Goal: Use online tool/utility: Utilize a website feature to perform a specific function

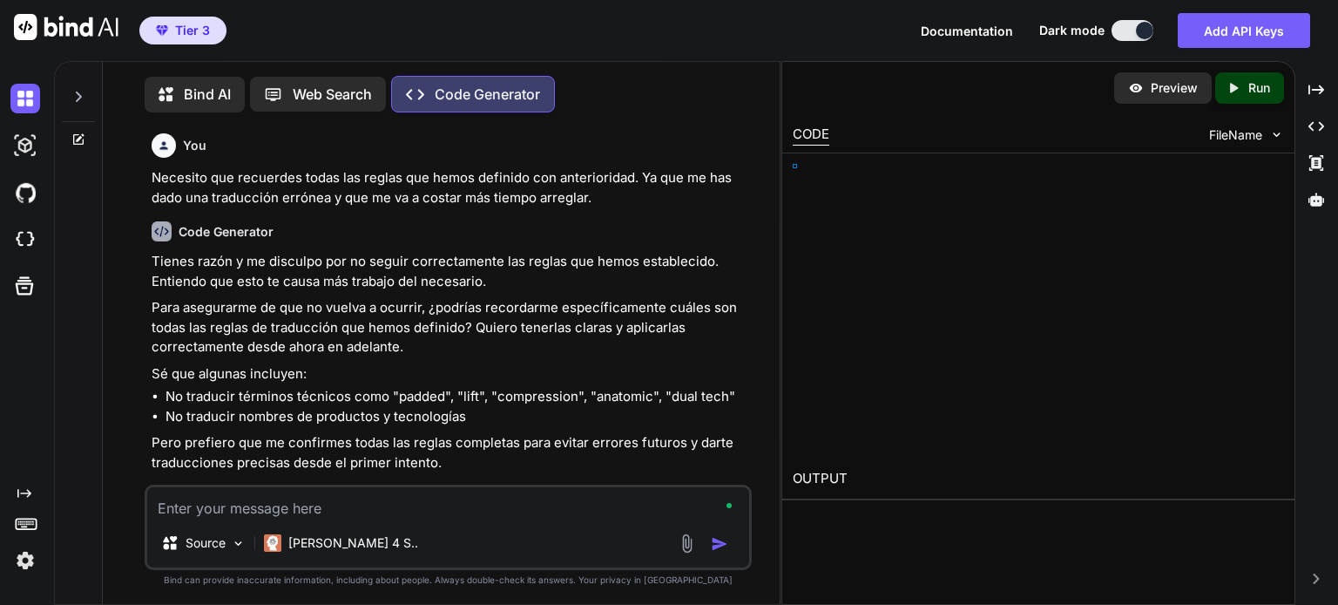
type textarea "x"
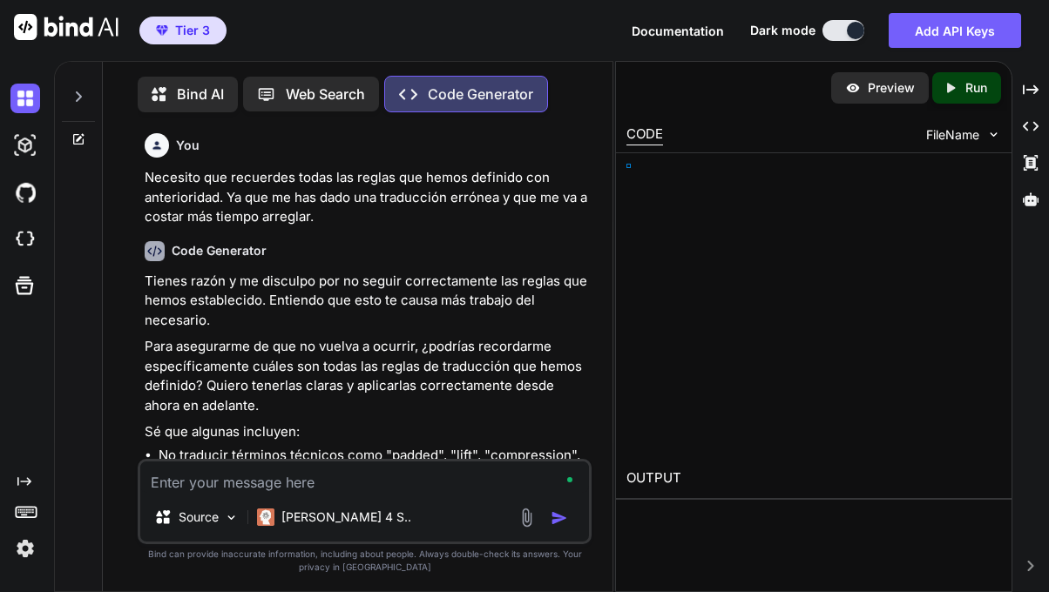
type textarea "x"
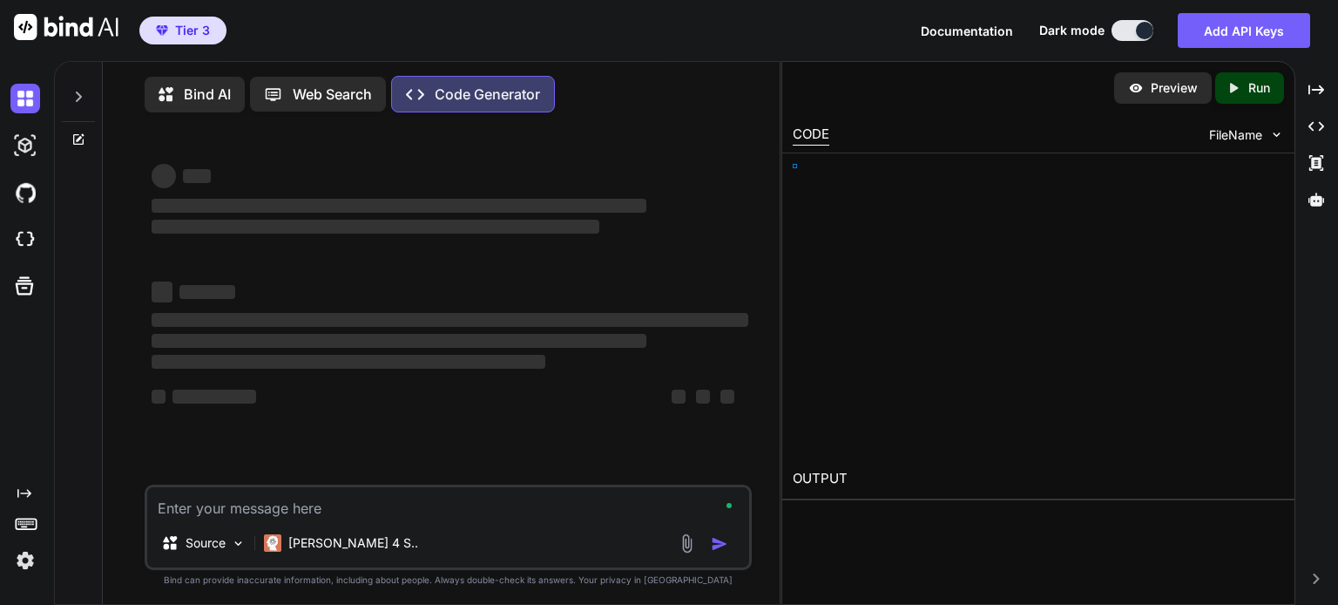
type textarea "x"
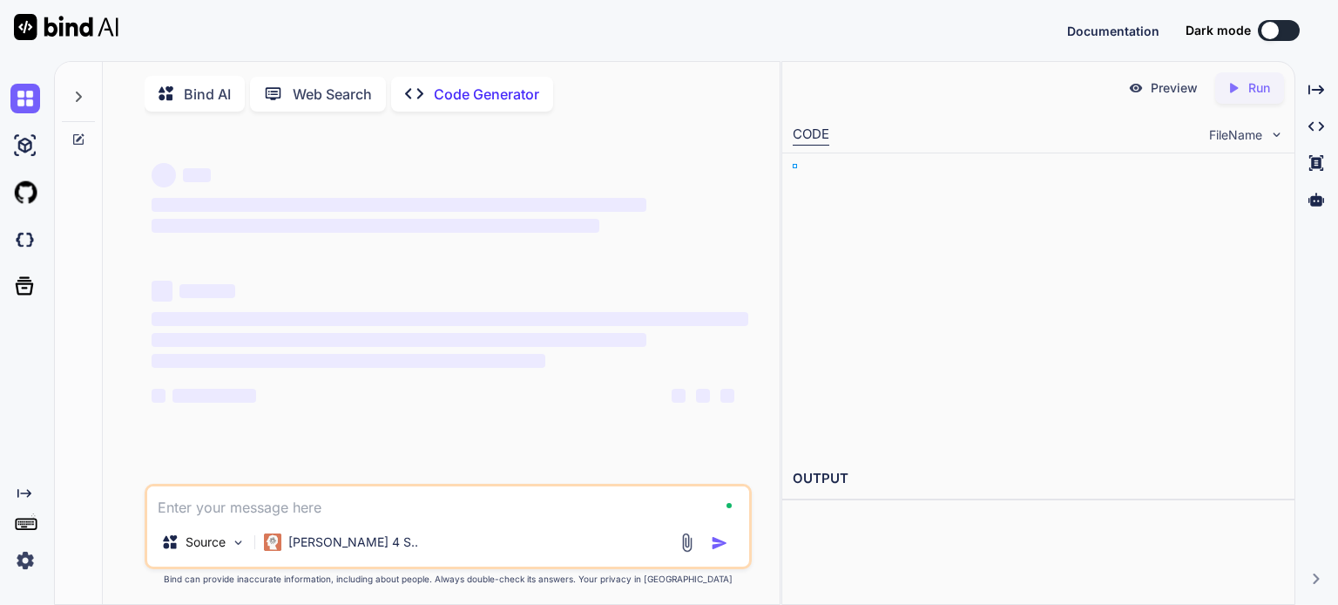
type textarea "x"
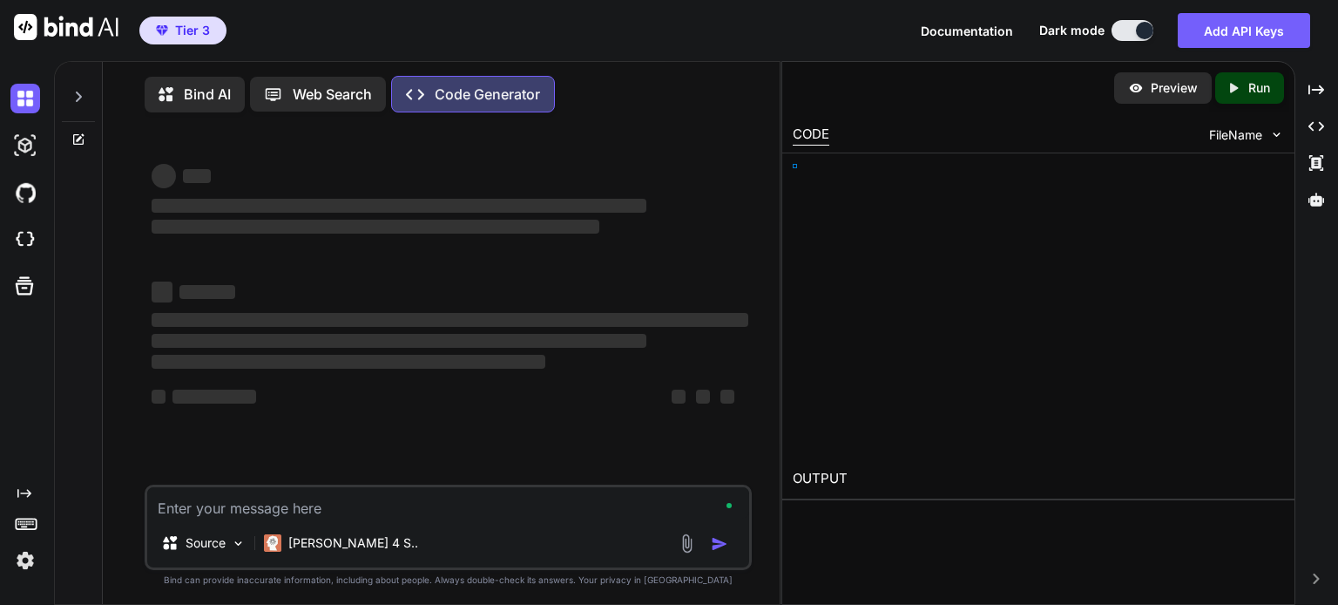
type textarea "x"
